Goal: Task Accomplishment & Management: Manage account settings

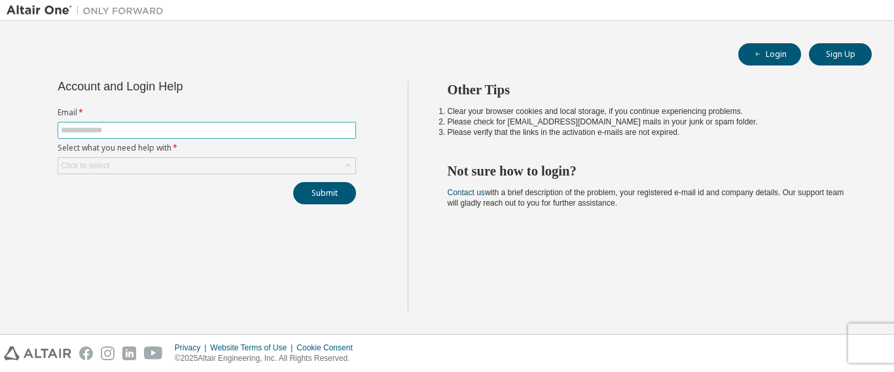
click at [109, 134] on input "text" at bounding box center [207, 130] width 292 height 10
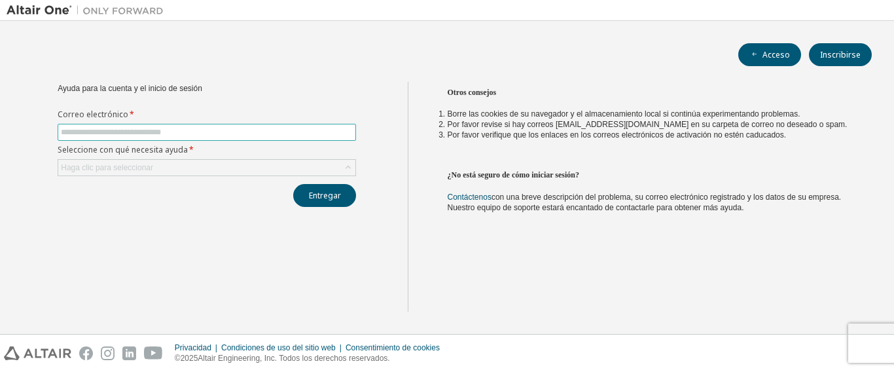
type input "**********"
click at [196, 162] on div "Haga clic para seleccionar" at bounding box center [206, 168] width 297 height 16
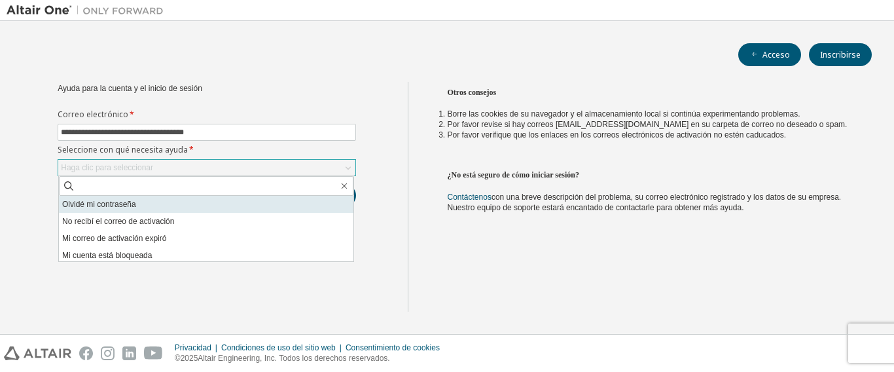
click at [125, 203] on font "Olvidé mi contraseña" at bounding box center [99, 204] width 74 height 9
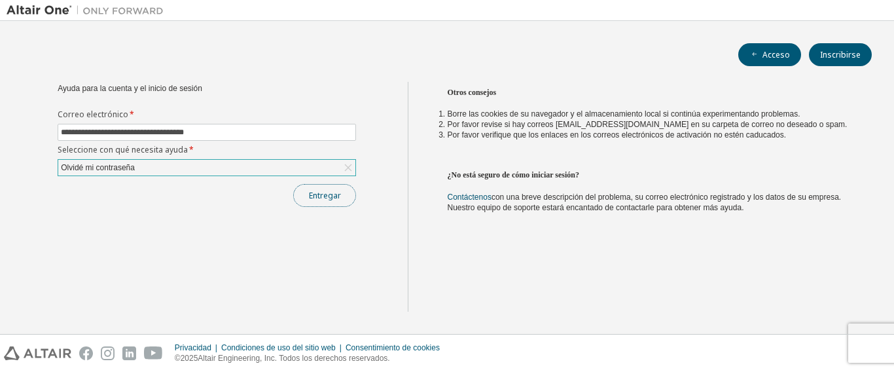
click at [310, 196] on font "Entregar" at bounding box center [325, 195] width 32 height 11
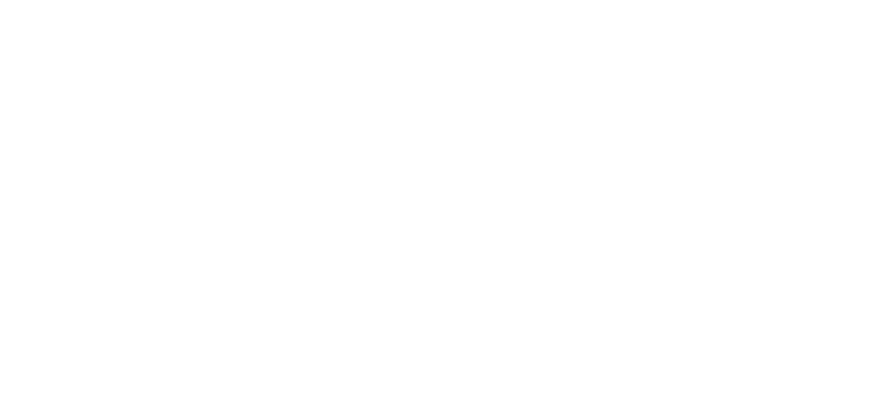
click at [516, 89] on div at bounding box center [447, 204] width 894 height 409
click at [518, 77] on div at bounding box center [447, 204] width 894 height 409
click at [522, 98] on div at bounding box center [447, 204] width 894 height 409
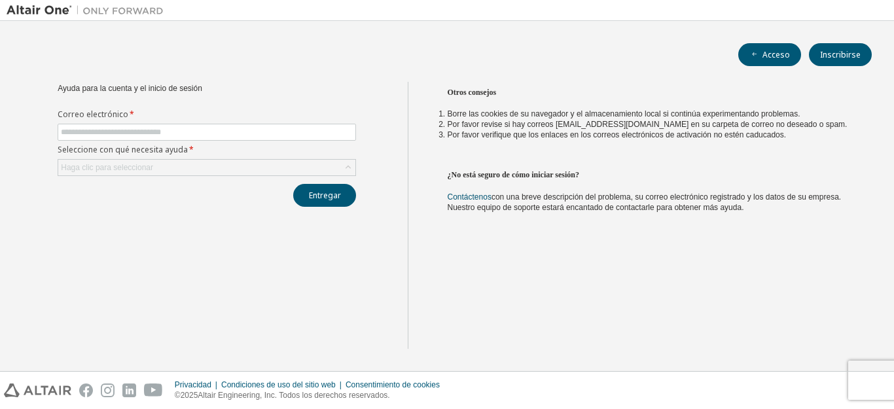
click at [490, 227] on div "Otros consejos Borre las cookies de su navegador y el almacenamiento local si c…" at bounding box center [648, 215] width 481 height 267
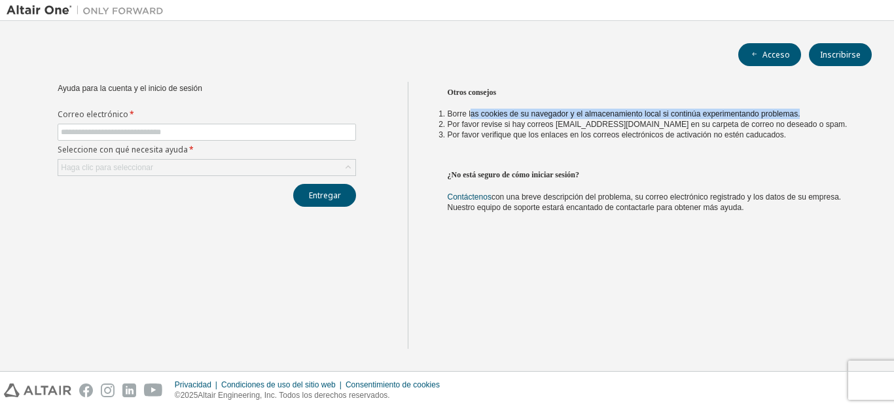
drag, startPoint x: 471, startPoint y: 110, endPoint x: 798, endPoint y: 115, distance: 327.4
click at [798, 115] on li "Borre las cookies de su navegador y el almacenamiento local si continúa experim…" at bounding box center [648, 114] width 401 height 10
click at [674, 119] on font "Borre las cookies de su navegador y el almacenamiento local si continúa experim…" at bounding box center [624, 113] width 353 height 9
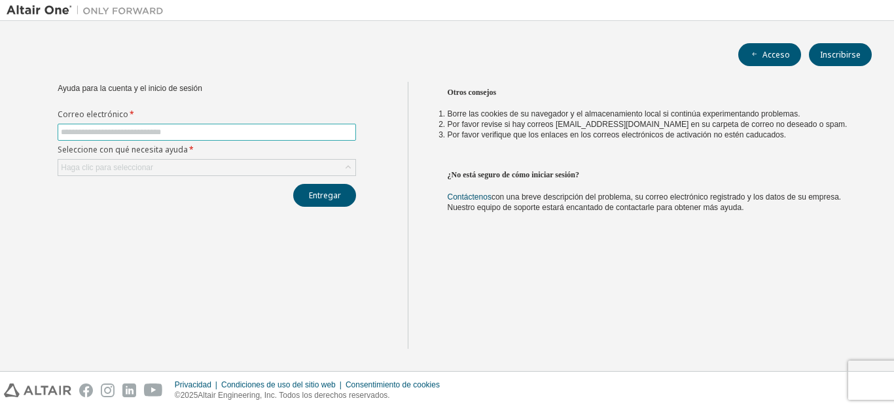
click at [191, 127] on input "text" at bounding box center [207, 132] width 292 height 10
type input "**********"
click at [198, 173] on div "Haga clic para seleccionar" at bounding box center [206, 168] width 297 height 16
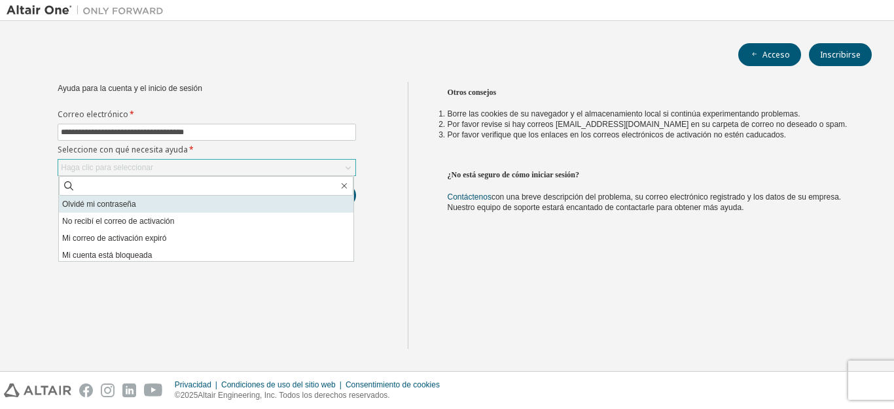
click at [120, 203] on font "Olvidé mi contraseña" at bounding box center [99, 204] width 74 height 9
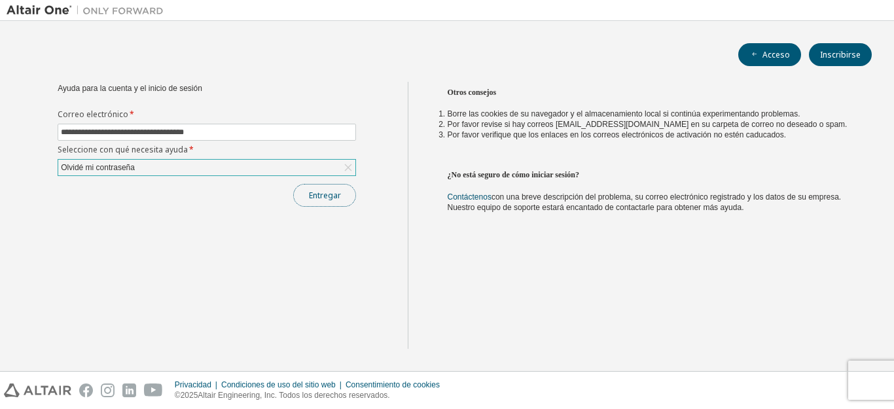
click at [314, 200] on font "Entregar" at bounding box center [325, 195] width 32 height 11
